Goal: Information Seeking & Learning: Learn about a topic

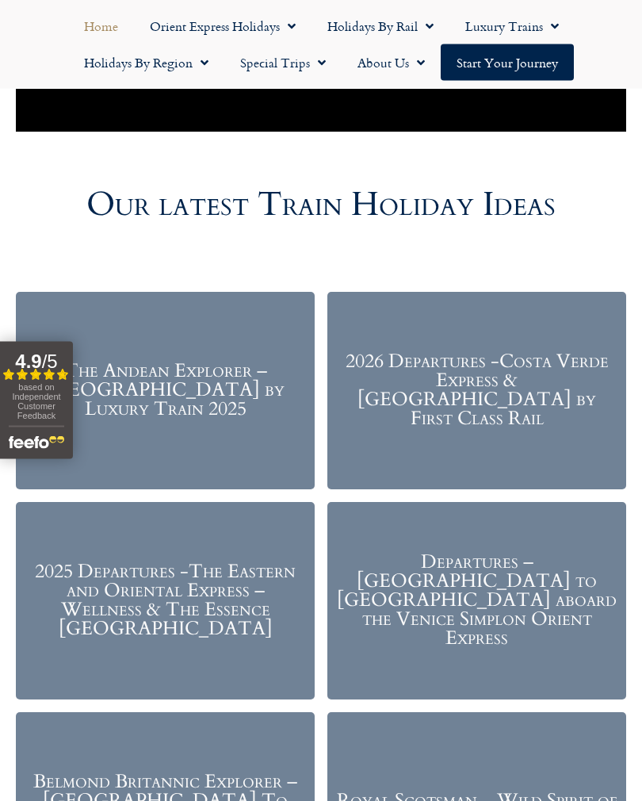
scroll to position [1608, 0]
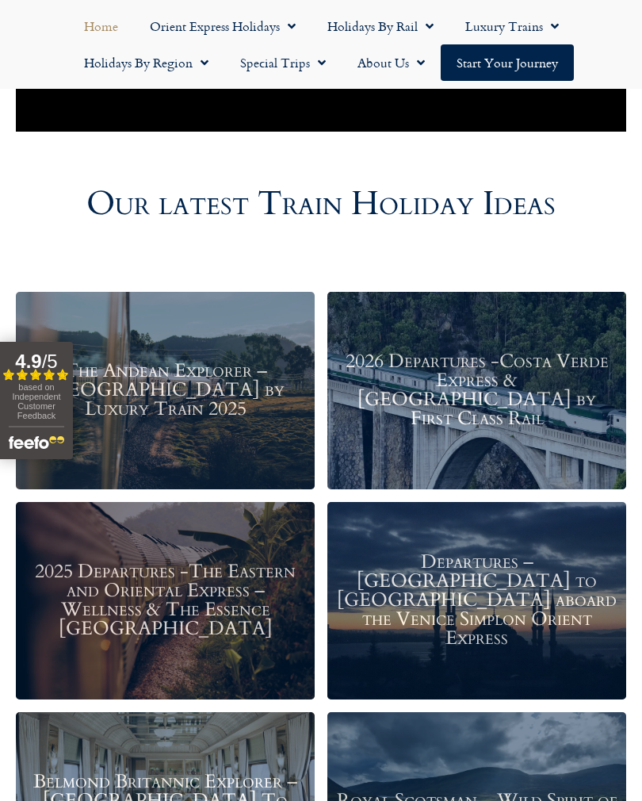
click at [497, 388] on h3 "2026 Departures -Costa Verde Express & Spain by First Class Rail" at bounding box center [476, 390] width 283 height 76
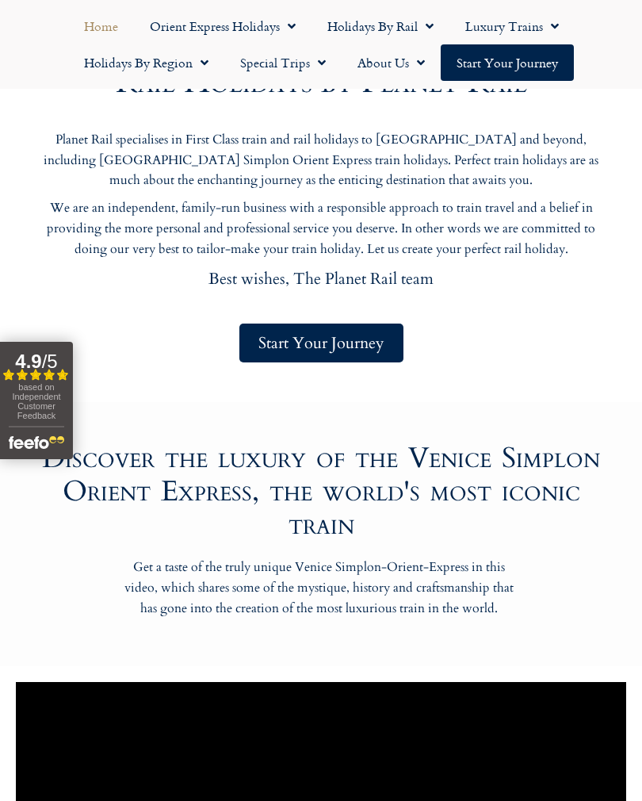
scroll to position [0, 0]
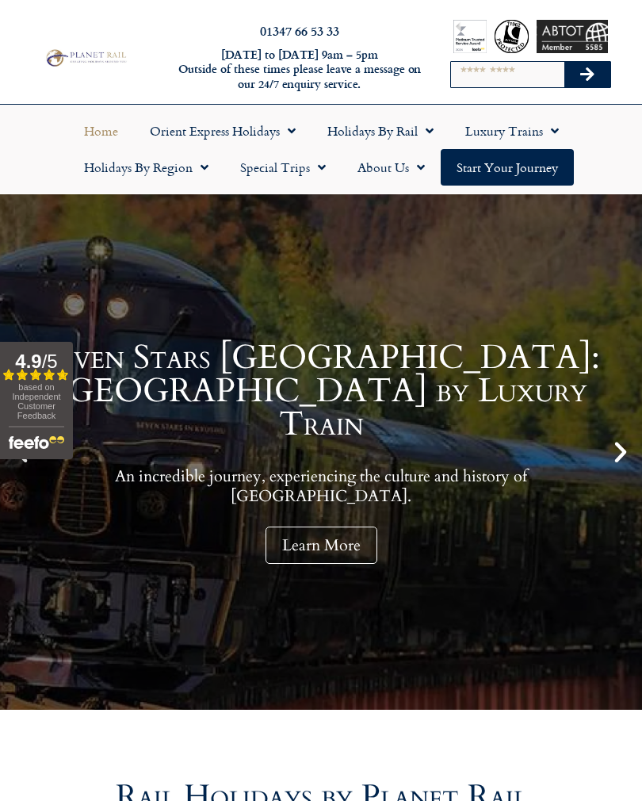
click at [420, 130] on span "Menu" at bounding box center [426, 131] width 16 height 29
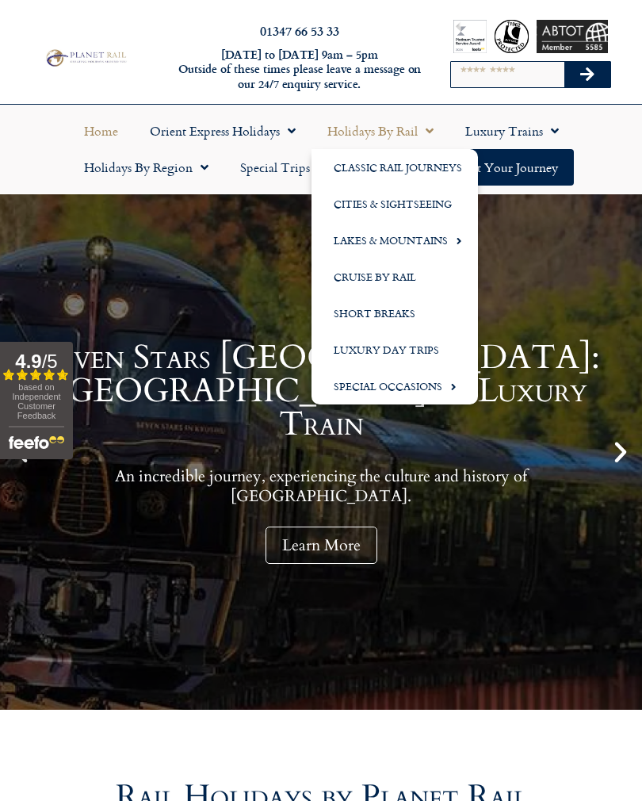
click at [199, 173] on span "Menu" at bounding box center [201, 167] width 16 height 29
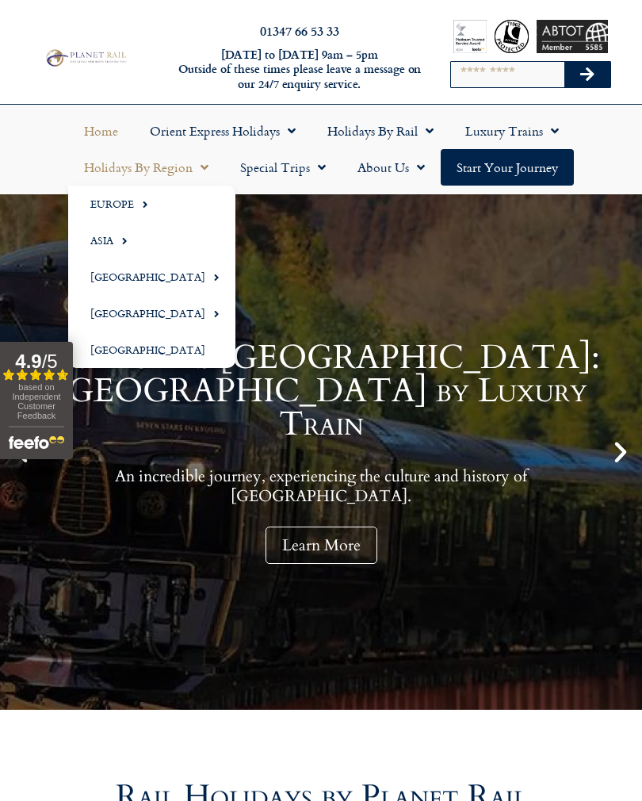
click at [138, 202] on span "Menu" at bounding box center [141, 204] width 14 height 26
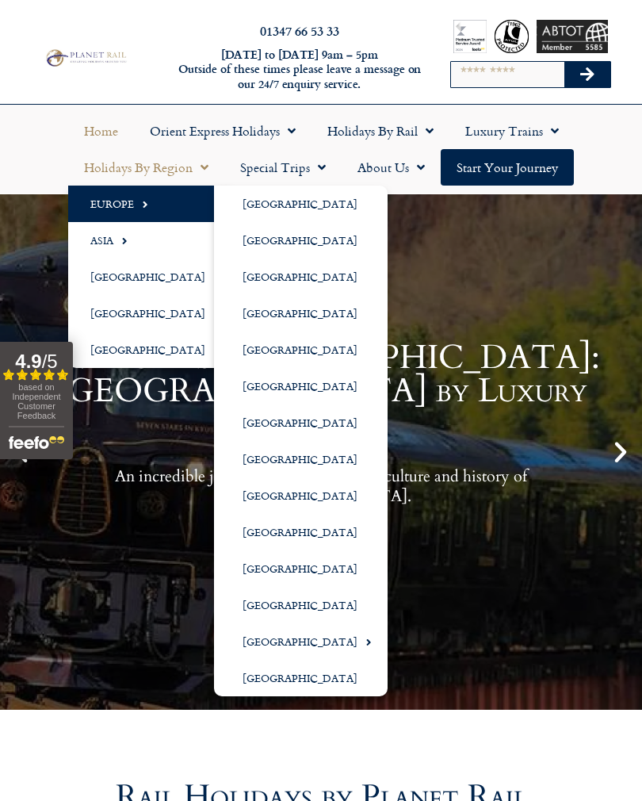
click at [281, 381] on link "[GEOGRAPHIC_DATA]" at bounding box center [301, 386] width 174 height 36
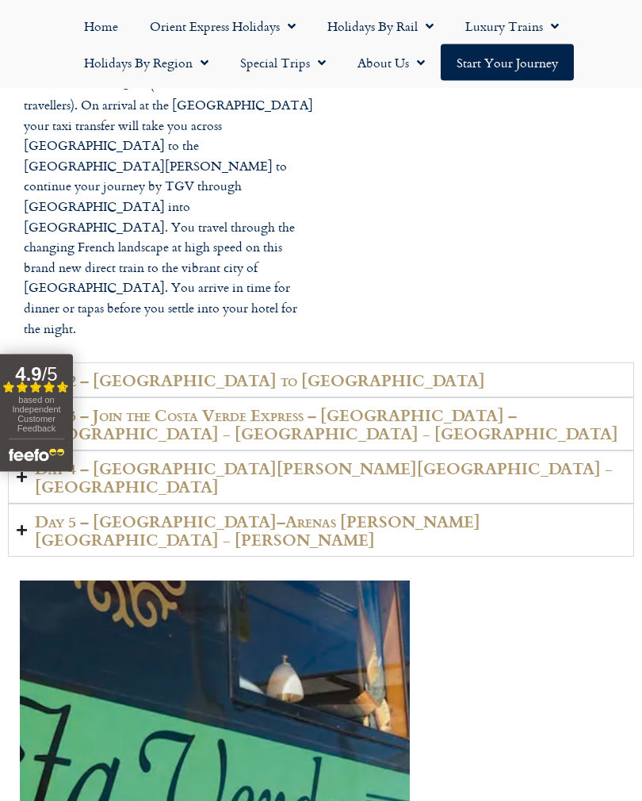
scroll to position [3130, 0]
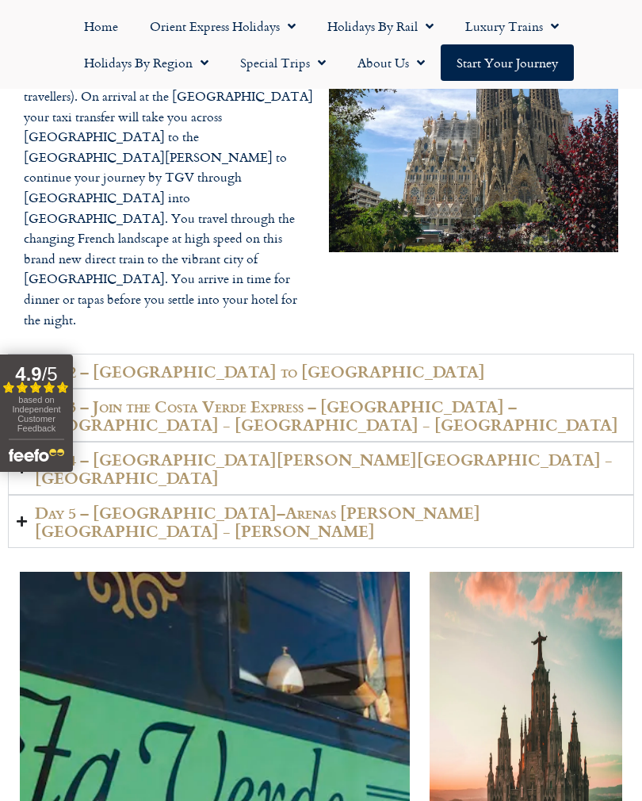
click at [29, 354] on summary "Day 2 – [GEOGRAPHIC_DATA] to [GEOGRAPHIC_DATA]" at bounding box center [321, 372] width 626 height 36
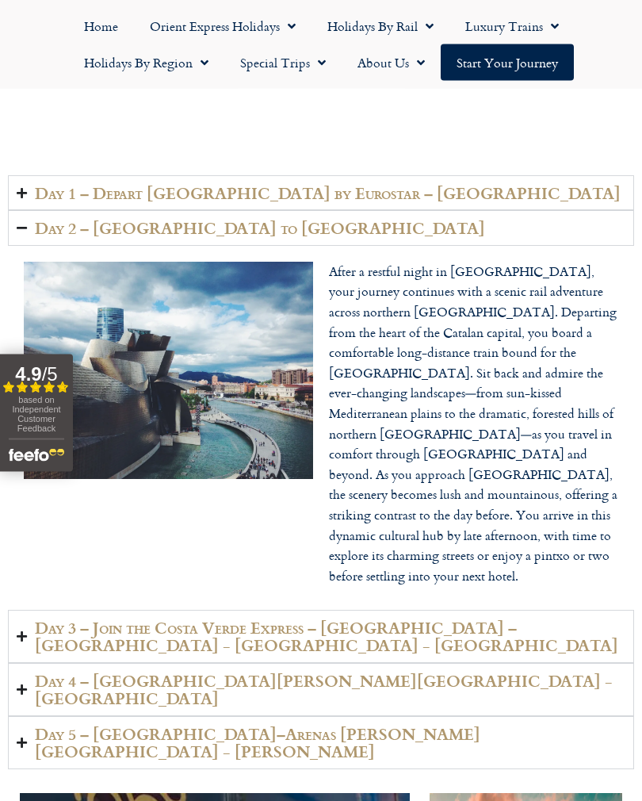
scroll to position [2826, 0]
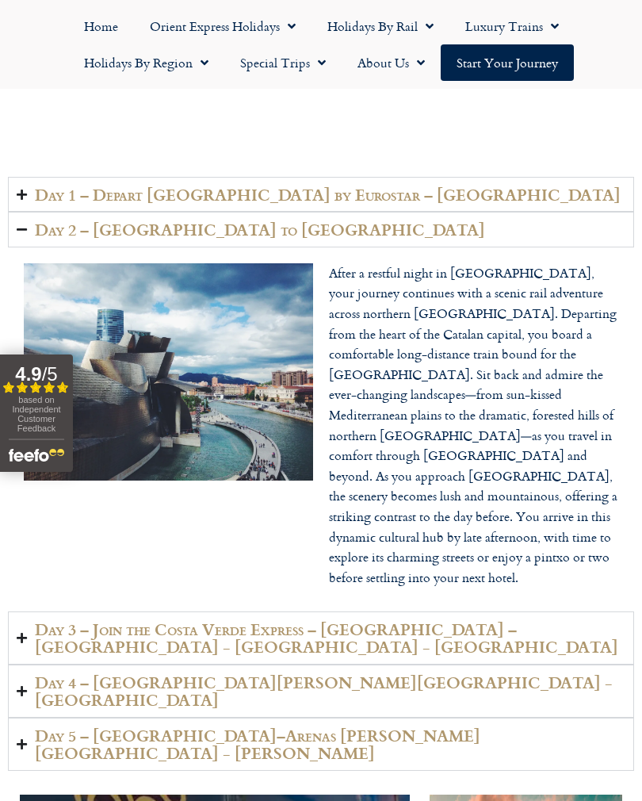
click at [26, 224] on icon "Accordion. Open links with Enter or Space, close with Escape, and navigate with…" at bounding box center [22, 230] width 10 height 12
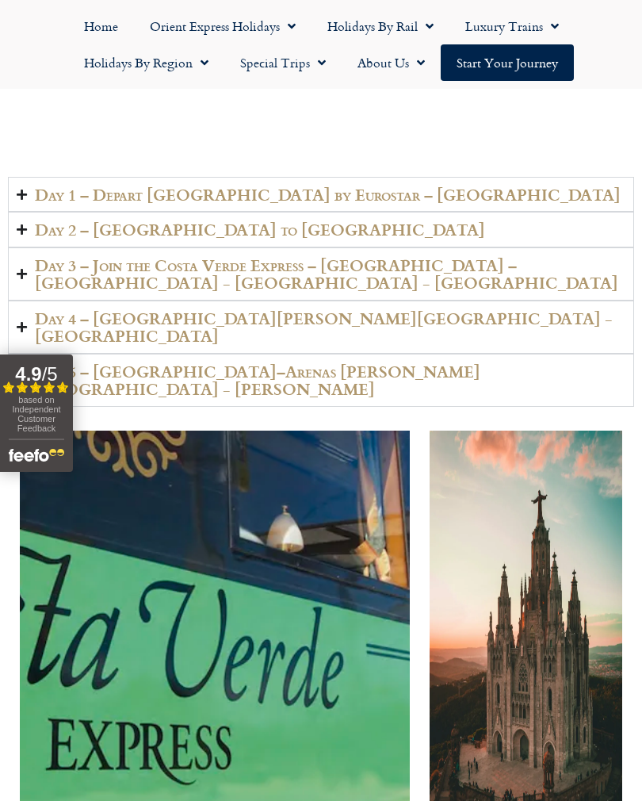
click at [29, 247] on summary "Day 3 – Join the Costa Verde Express – [GEOGRAPHIC_DATA] – [GEOGRAPHIC_DATA] - …" at bounding box center [321, 273] width 626 height 53
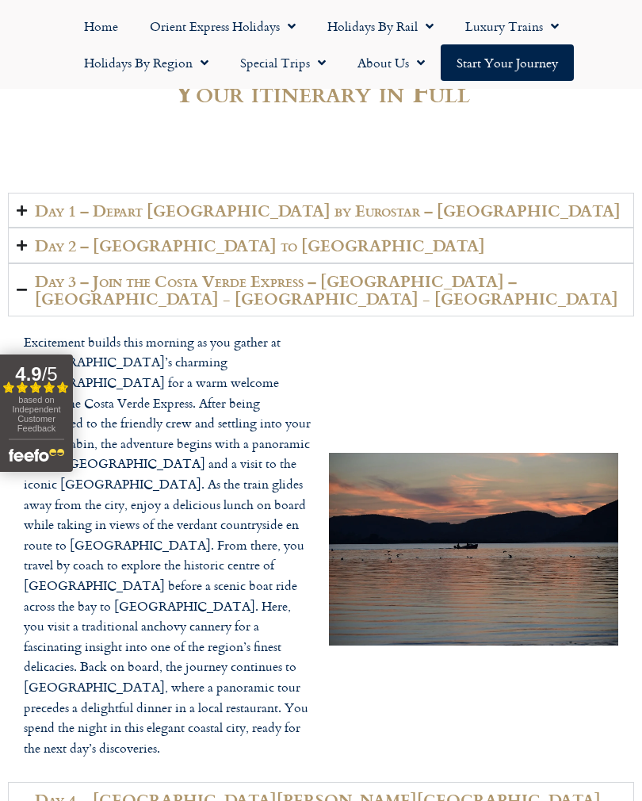
scroll to position [2809, 0]
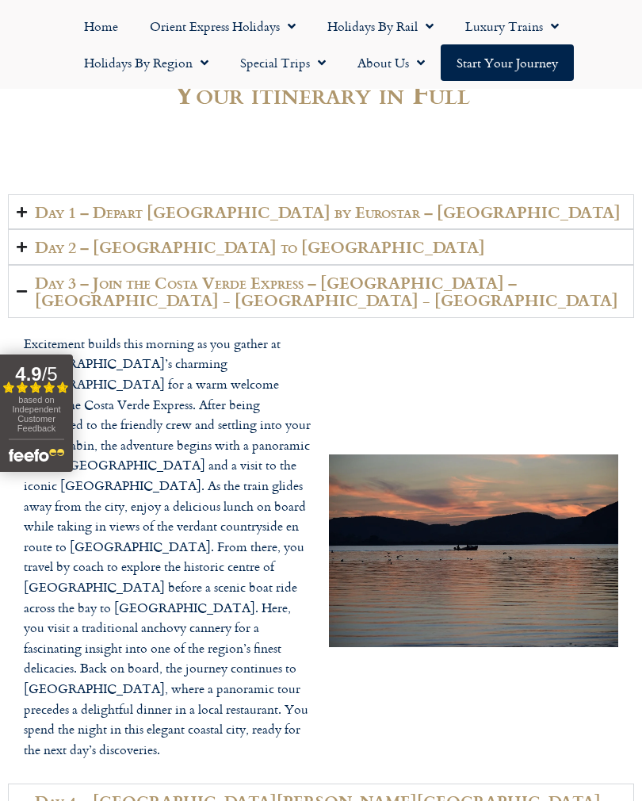
click at [24, 285] on icon "Accordion. Open links with Enter or Space, close with Escape, and navigate with…" at bounding box center [22, 291] width 10 height 12
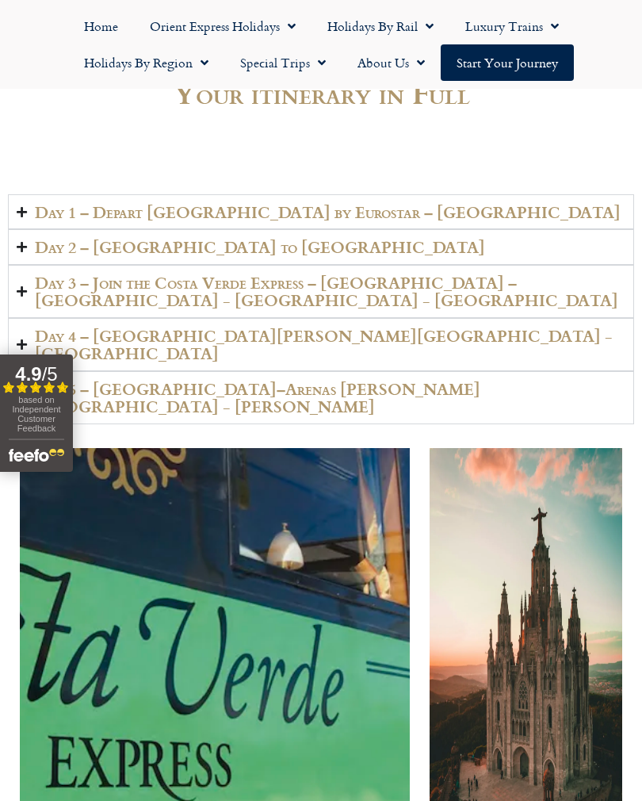
click at [29, 318] on summary "Day 4 – [GEOGRAPHIC_DATA][PERSON_NAME][GEOGRAPHIC_DATA] - [GEOGRAPHIC_DATA]" at bounding box center [321, 344] width 626 height 53
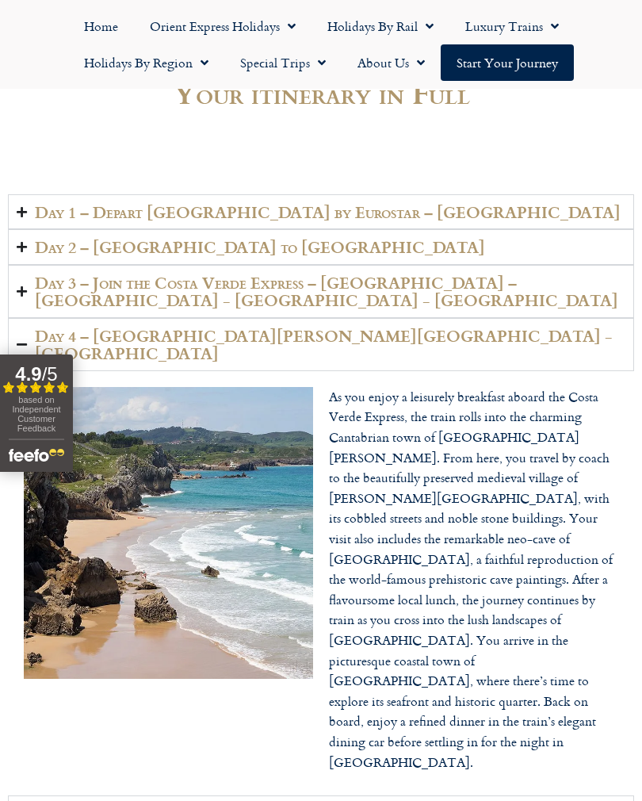
click at [33, 318] on summary "Day 4 – Santander - Santillana del Mar - Llanes" at bounding box center [321, 344] width 626 height 53
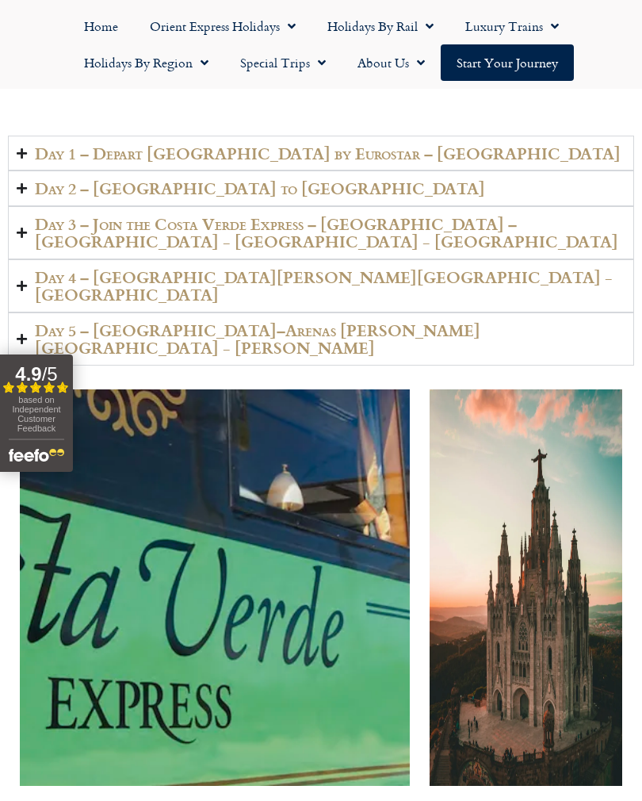
scroll to position [2875, 0]
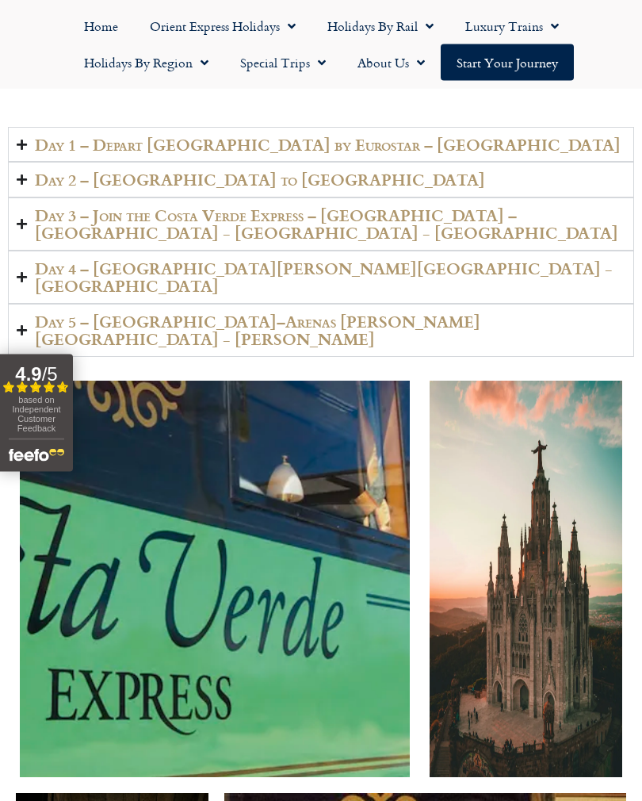
click at [31, 304] on summary "Day 5 – Llanes–Arenas de Cabrales - Bulnes - Oviedo" at bounding box center [321, 330] width 626 height 53
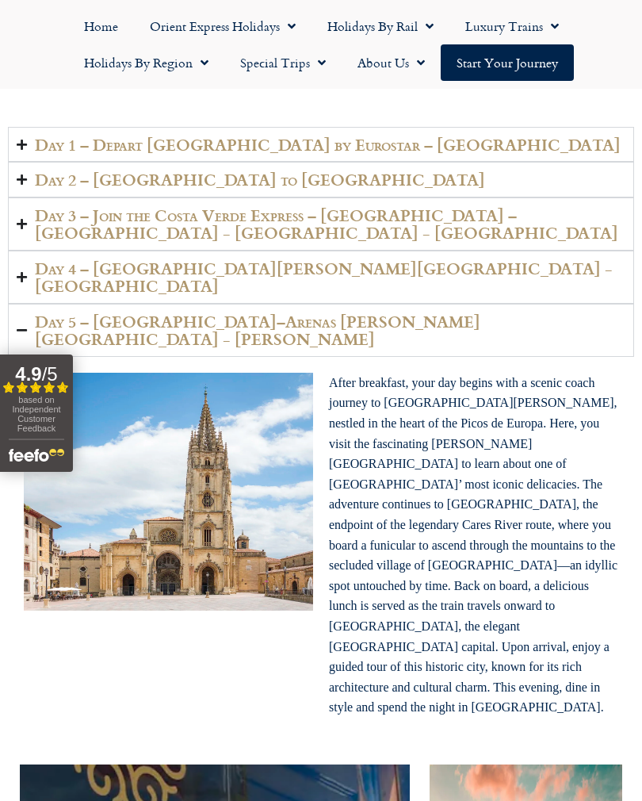
click at [30, 304] on summary "Day 5 – Llanes–Arenas de Cabrales - Bulnes - Oviedo" at bounding box center [321, 330] width 626 height 53
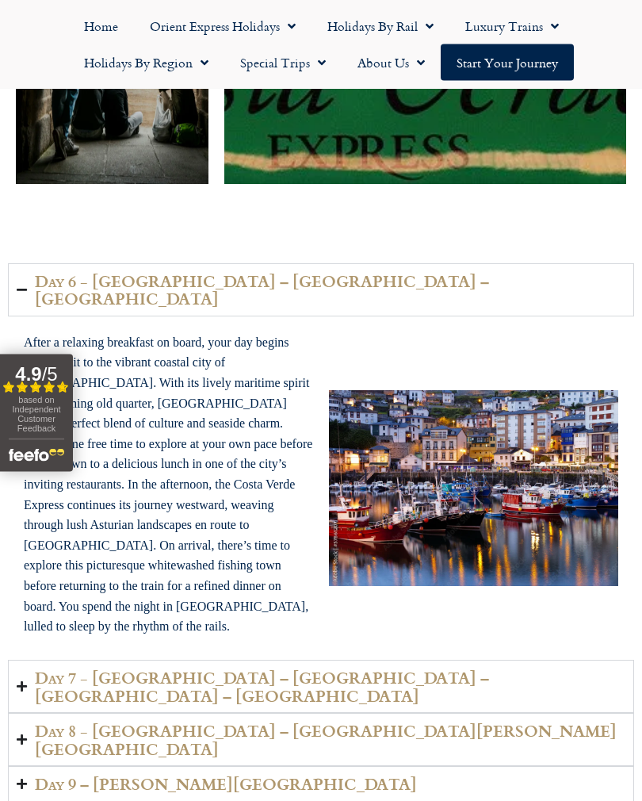
scroll to position [3881, 0]
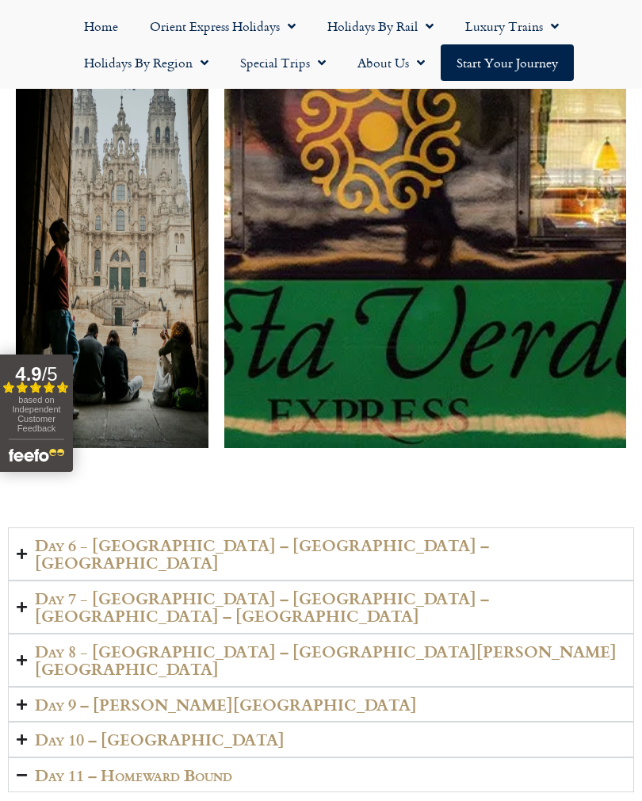
scroll to position [3617, 0]
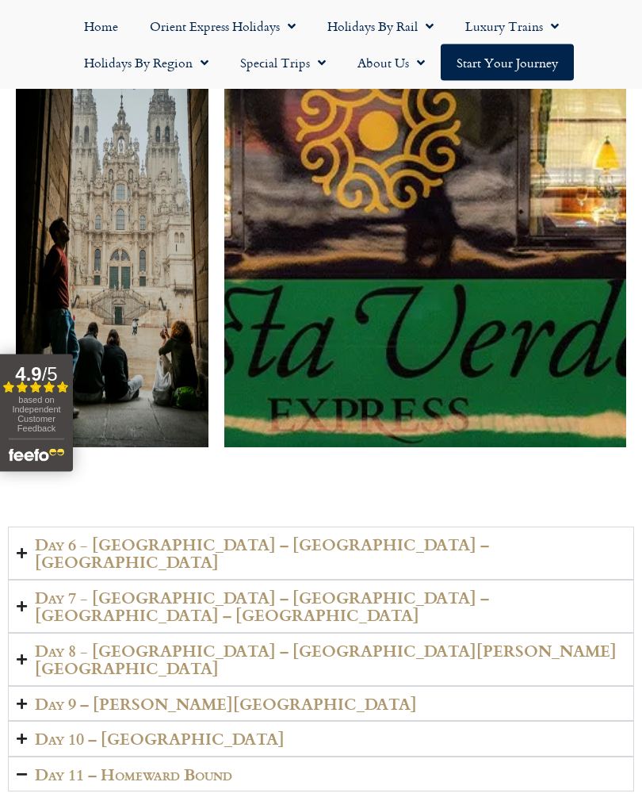
click at [27, 733] on icon "Accordion. Open links with Enter or Space, close with Escape, and navigate with…" at bounding box center [22, 739] width 10 height 12
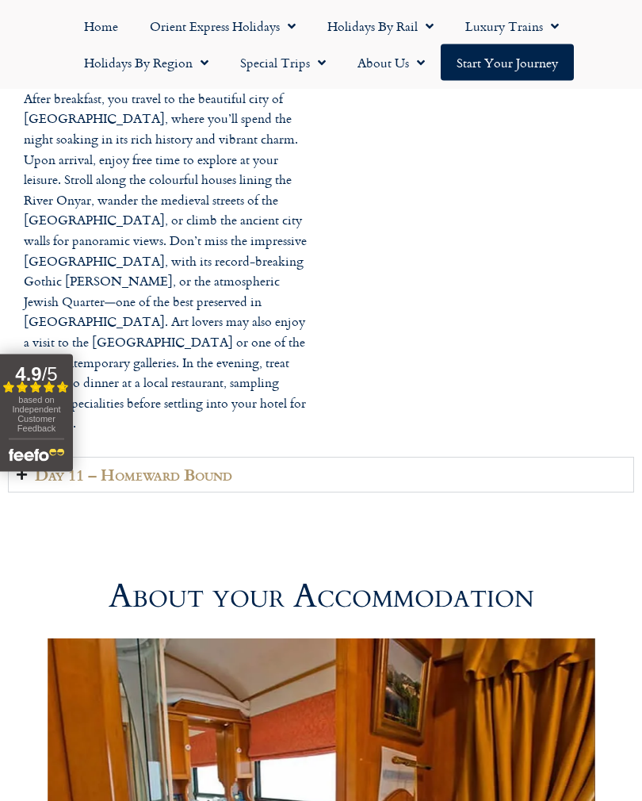
scroll to position [4302, 0]
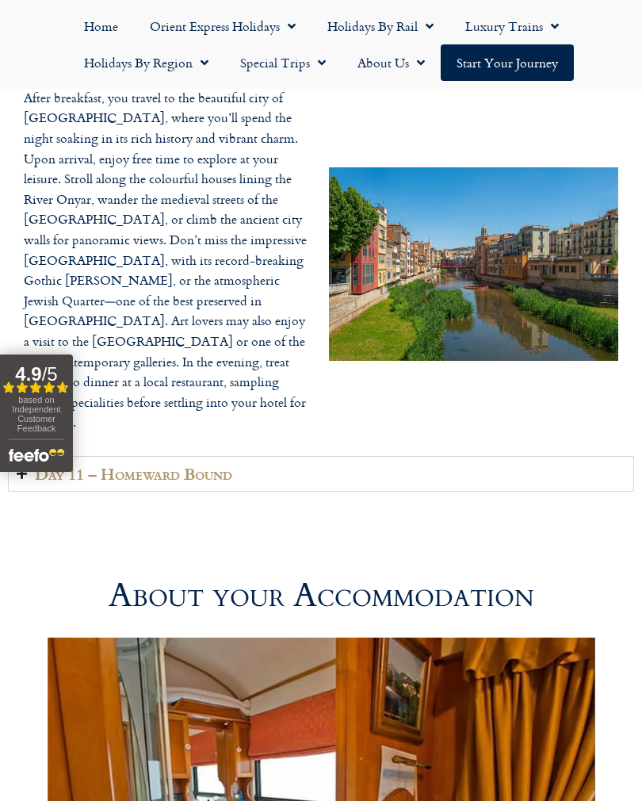
click at [35, 465] on h2 "Day 11 – Homeward Bound" at bounding box center [133, 474] width 197 height 18
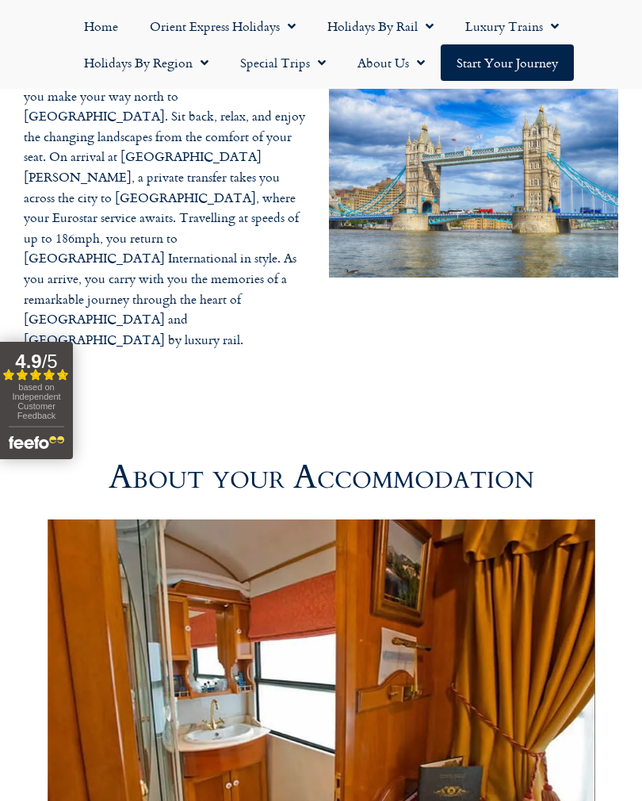
scroll to position [4417, 0]
